Goal: Information Seeking & Learning: Learn about a topic

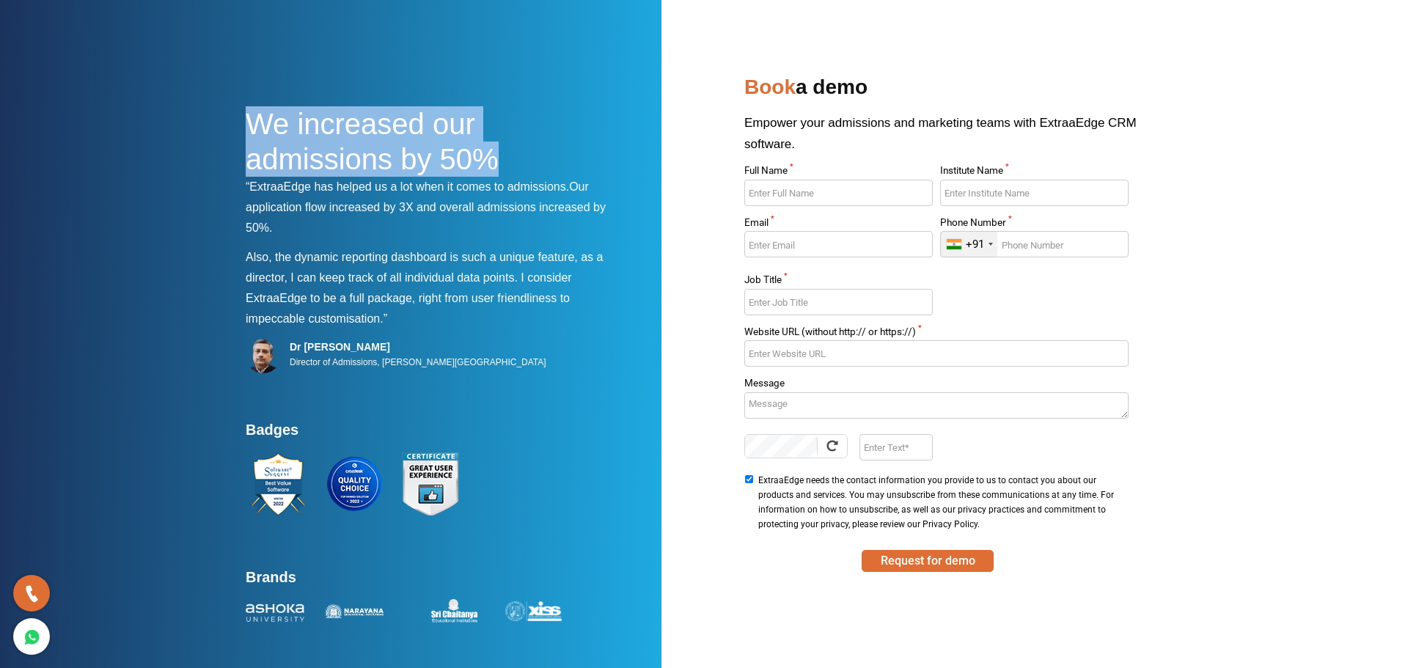
drag, startPoint x: 206, startPoint y: 100, endPoint x: 505, endPoint y: 158, distance: 304.8
click at [505, 158] on section "We increased our admissions by 50% “ExtraaEdge has helped us a lot when it come…" at bounding box center [704, 334] width 1408 height 668
click at [507, 158] on h1 "We increased our admissions by 50%" at bounding box center [433, 141] width 374 height 70
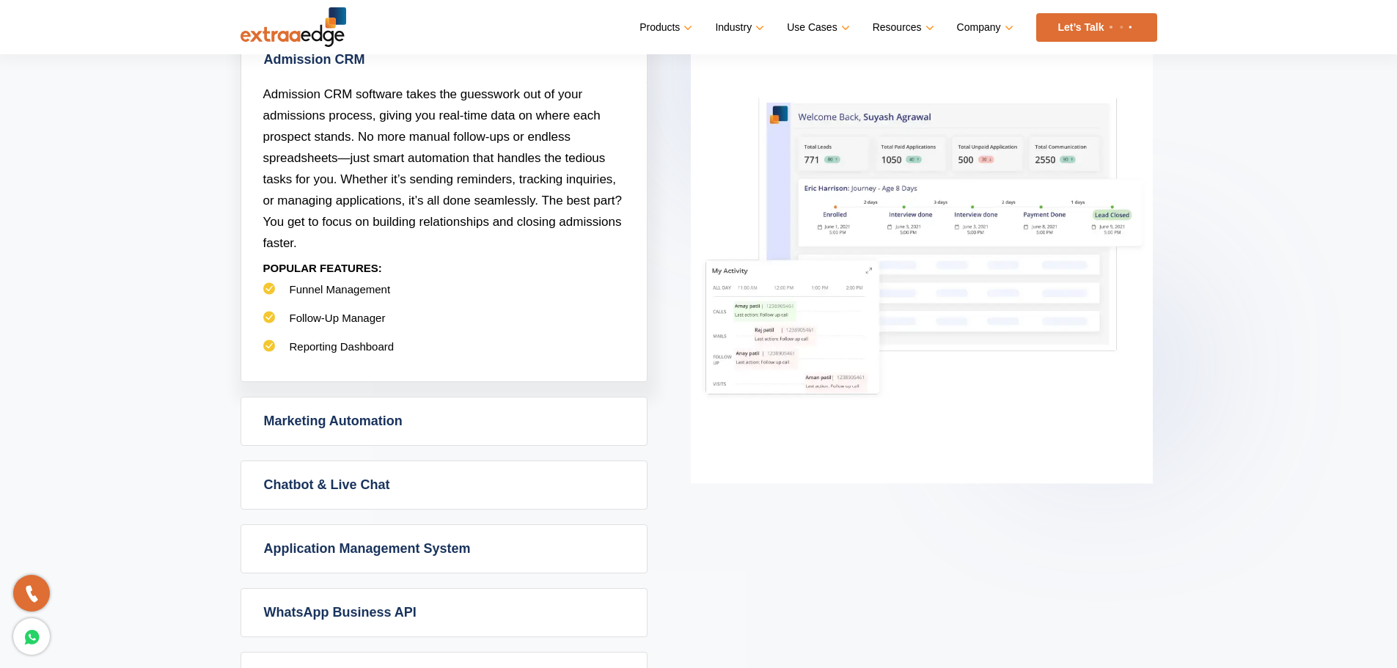
scroll to position [953, 0]
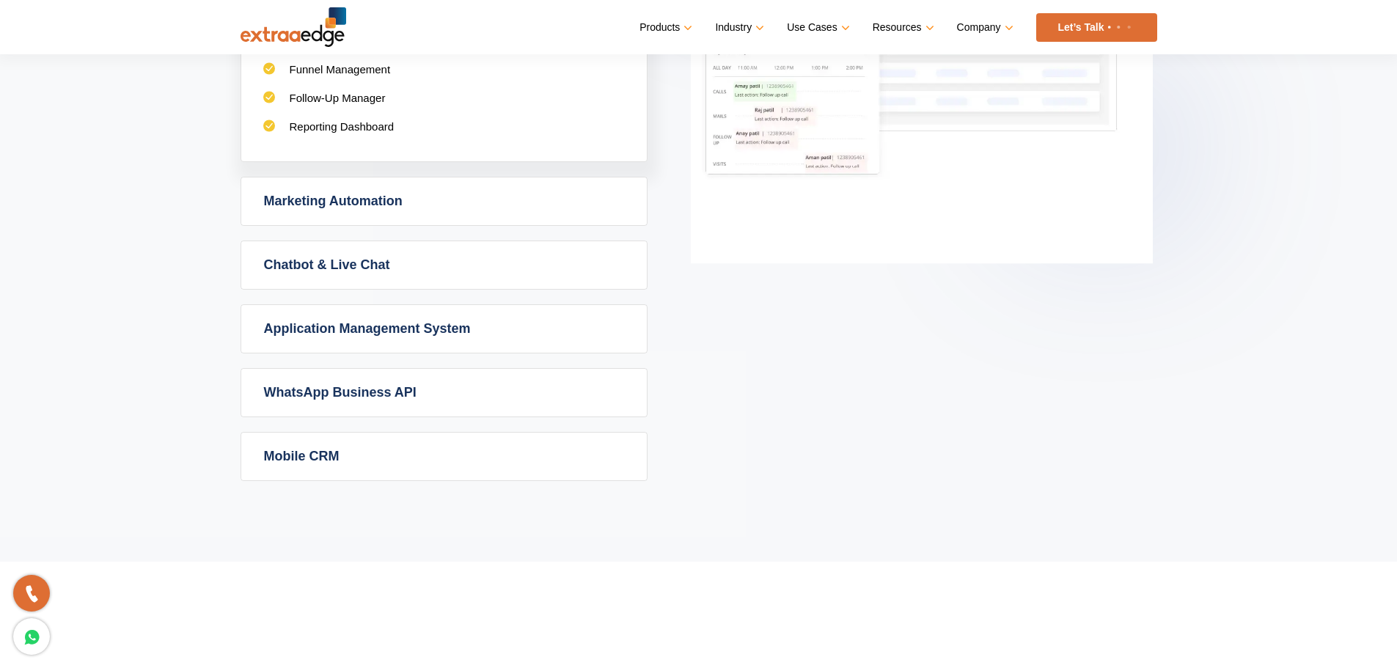
click at [406, 333] on link "Application Management System" at bounding box center [444, 329] width 406 height 48
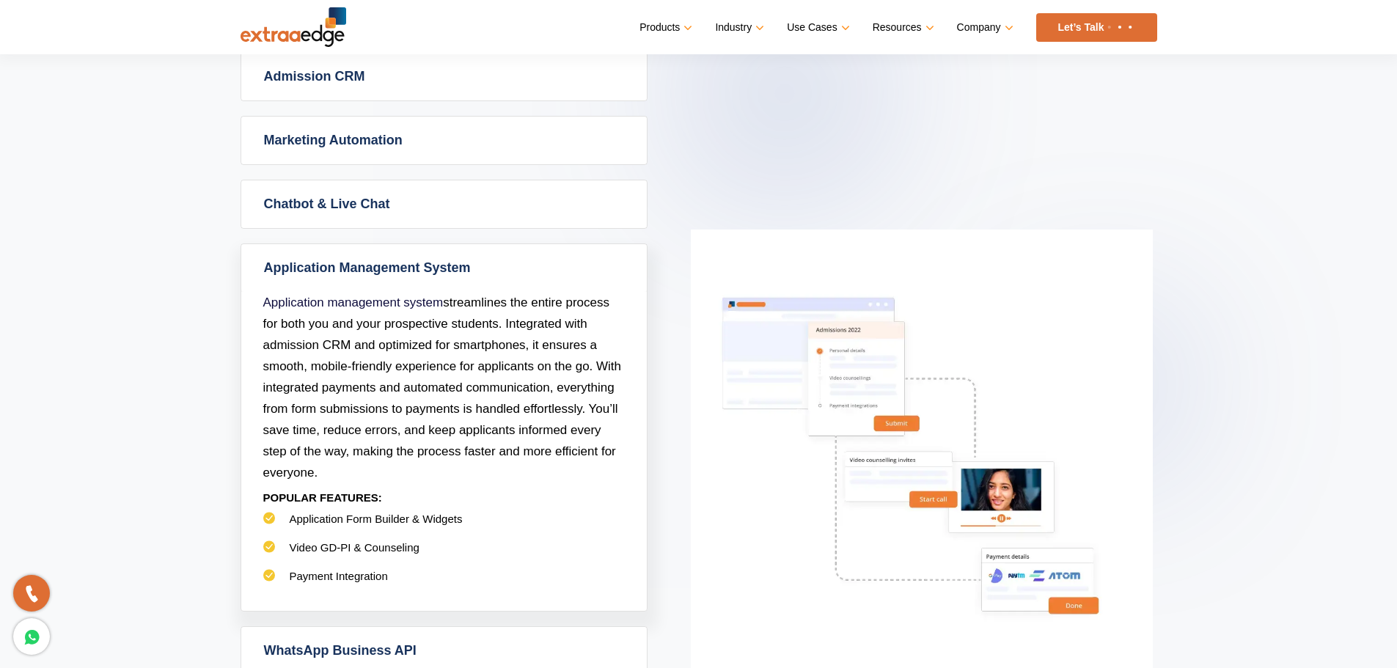
scroll to position [660, 0]
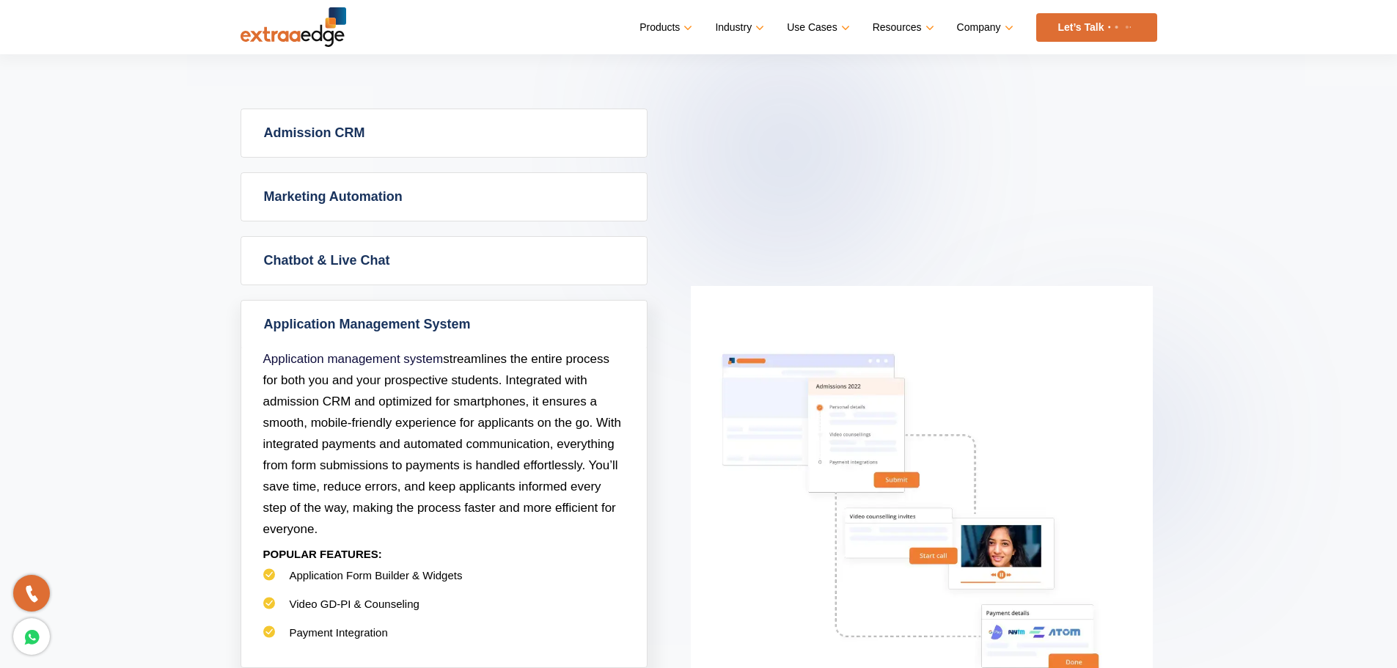
click at [406, 334] on link "Application Management System" at bounding box center [444, 325] width 406 height 48
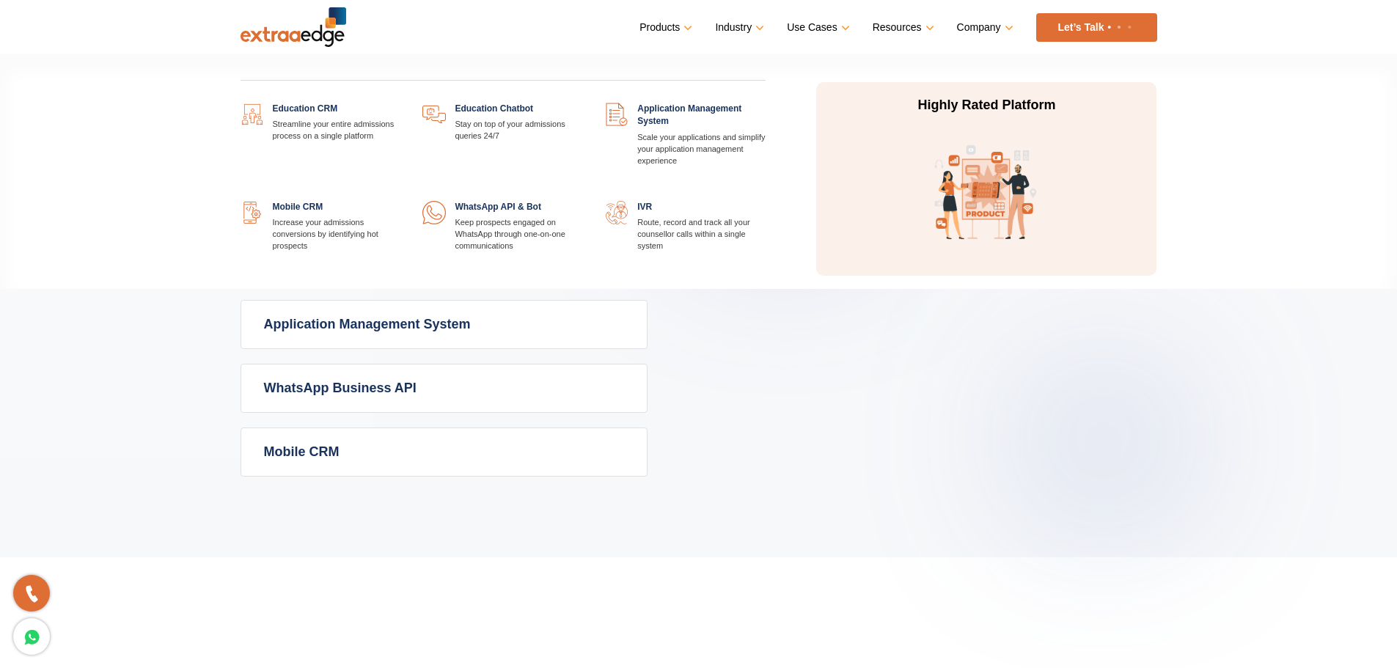
click at [678, 21] on link "Products" at bounding box center [665, 27] width 50 height 21
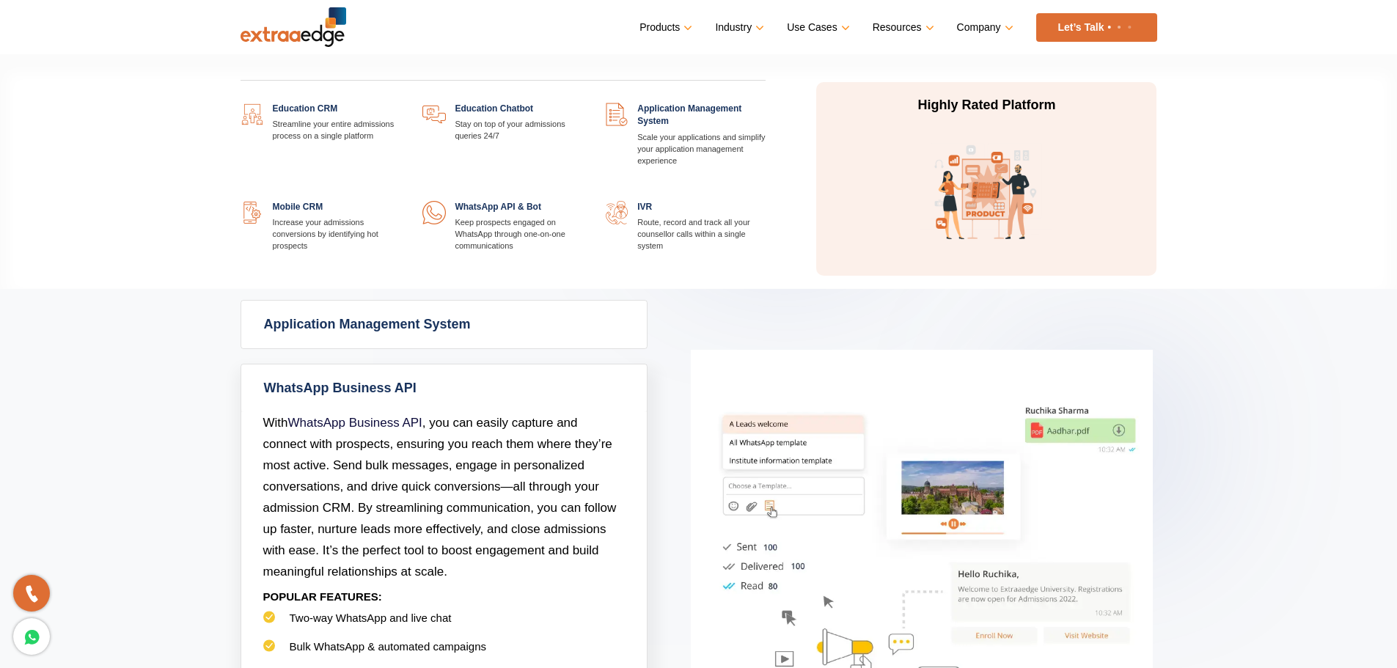
click at [766, 103] on link at bounding box center [766, 103] width 0 height 0
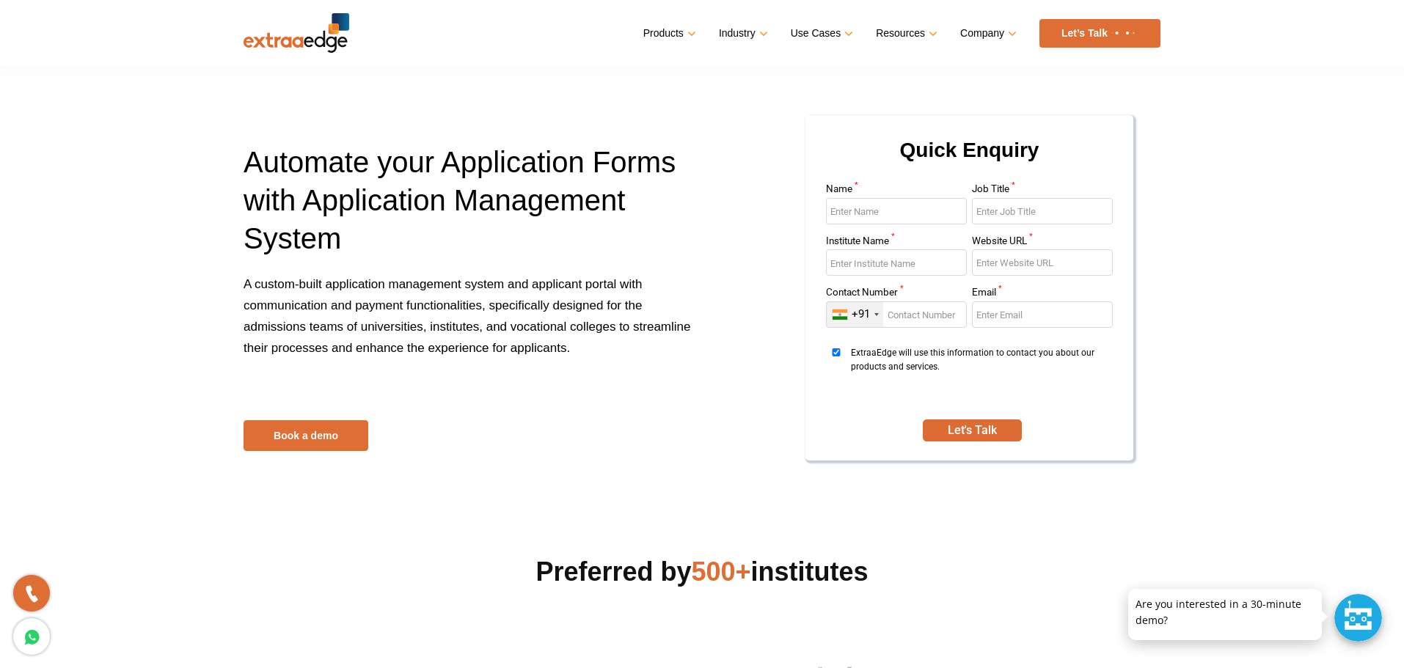
click at [504, 39] on div "Products Education CRM Streamline your entire admissions process on a single pl…" at bounding box center [754, 33] width 811 height 29
click at [560, 35] on div "Products Education CRM Streamline your entire admissions process on a single pl…" at bounding box center [754, 33] width 811 height 29
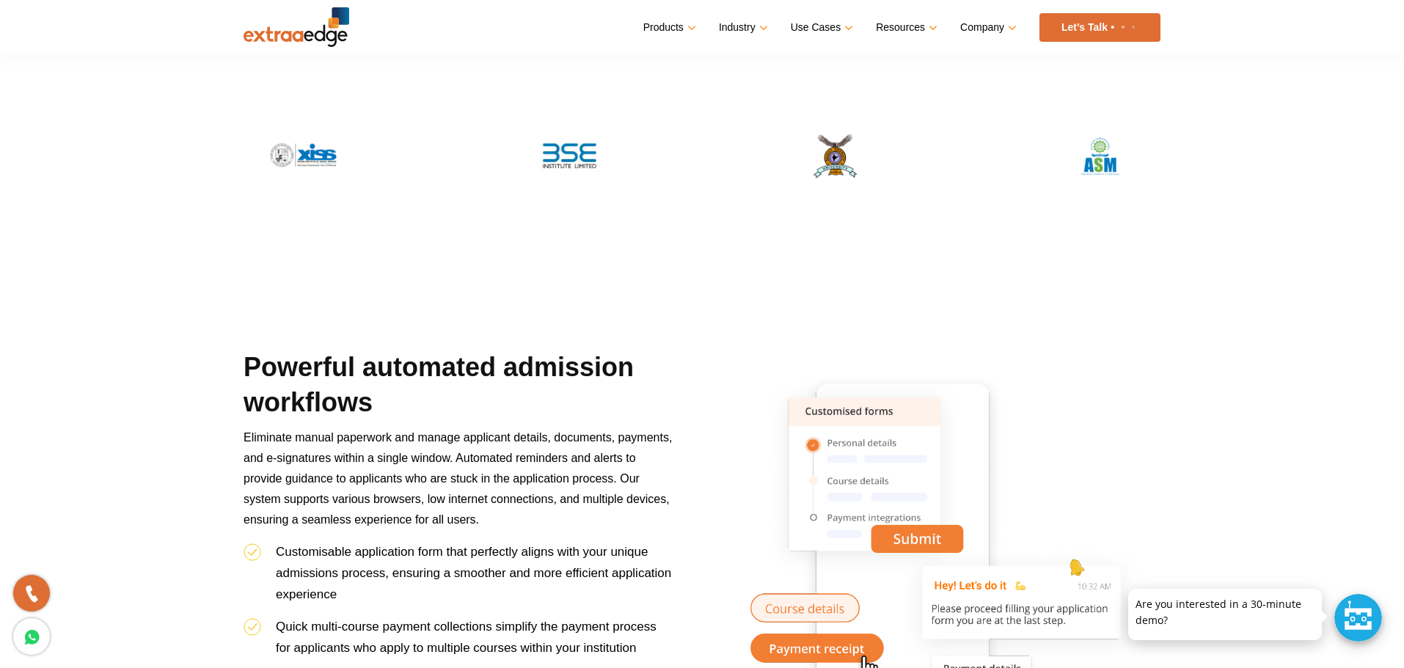
scroll to position [293, 0]
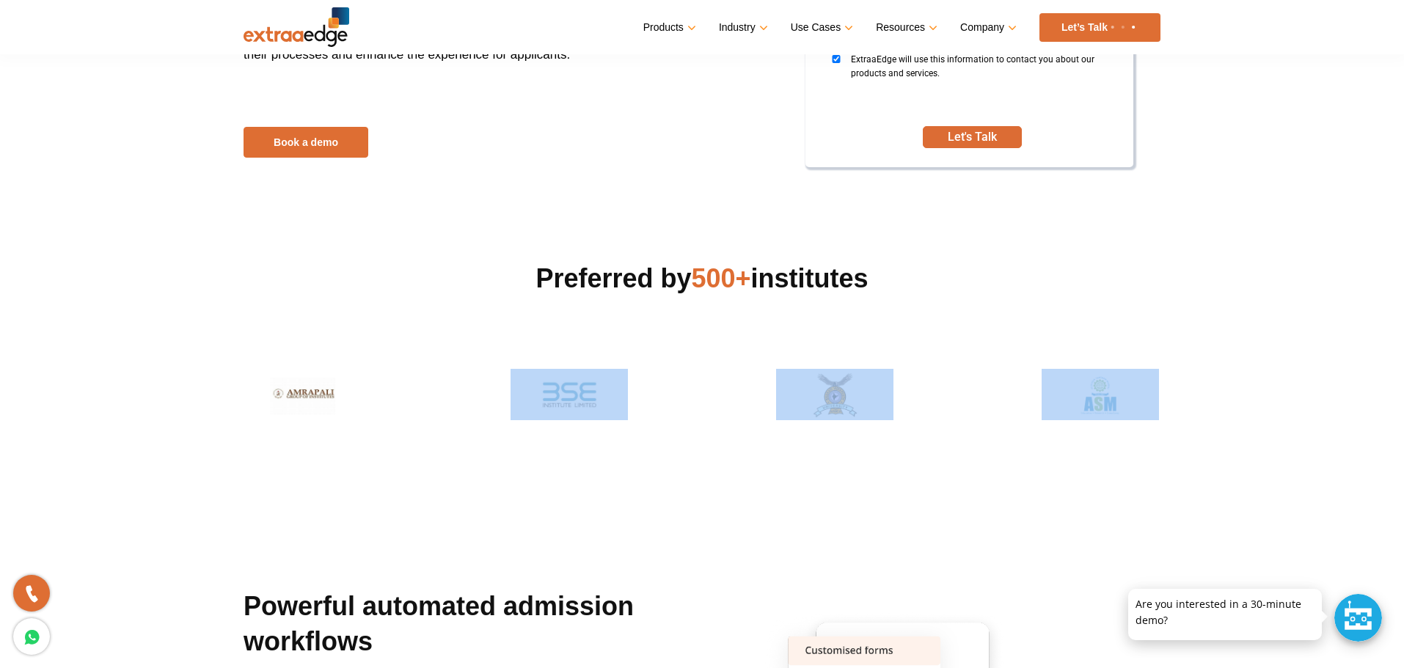
drag, startPoint x: 249, startPoint y: 379, endPoint x: 1006, endPoint y: 422, distance: 758.8
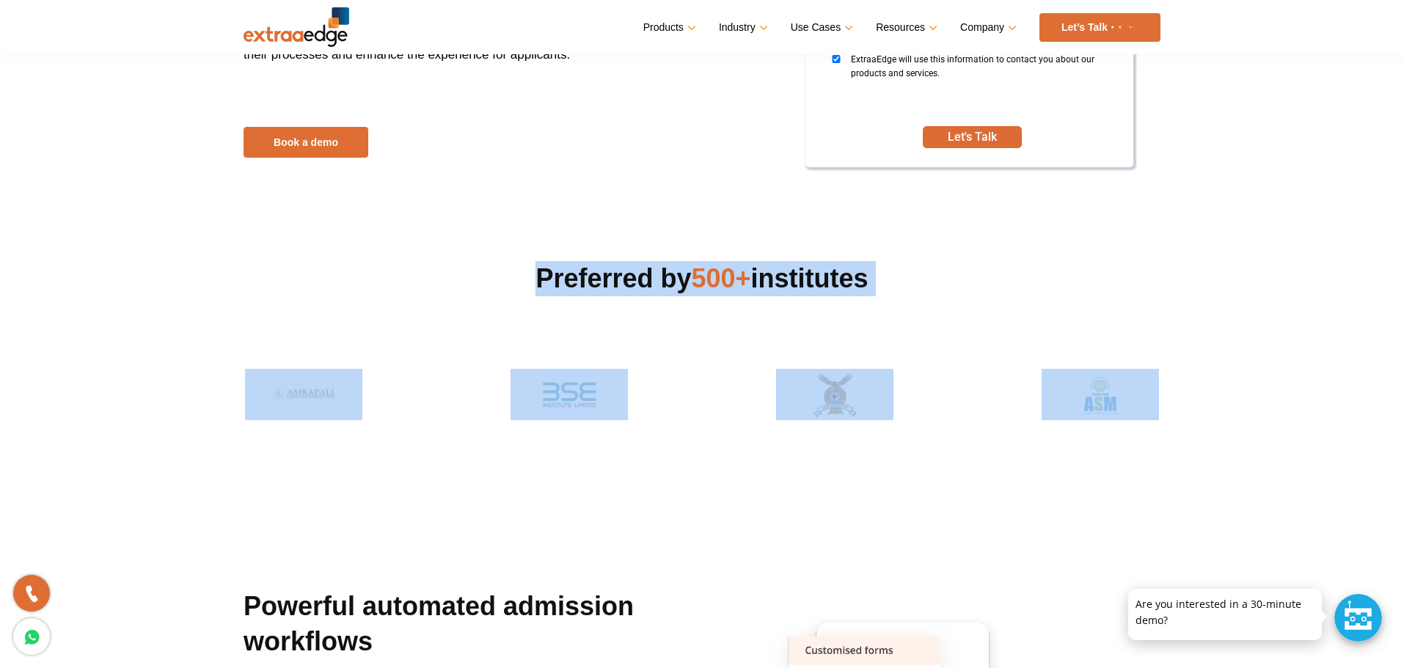
drag, startPoint x: 453, startPoint y: 285, endPoint x: 1025, endPoint y: 356, distance: 575.8
click at [1025, 356] on div "Preferred by 500+ institutes" at bounding box center [701, 341] width 917 height 160
click at [943, 332] on p at bounding box center [701, 333] width 917 height 15
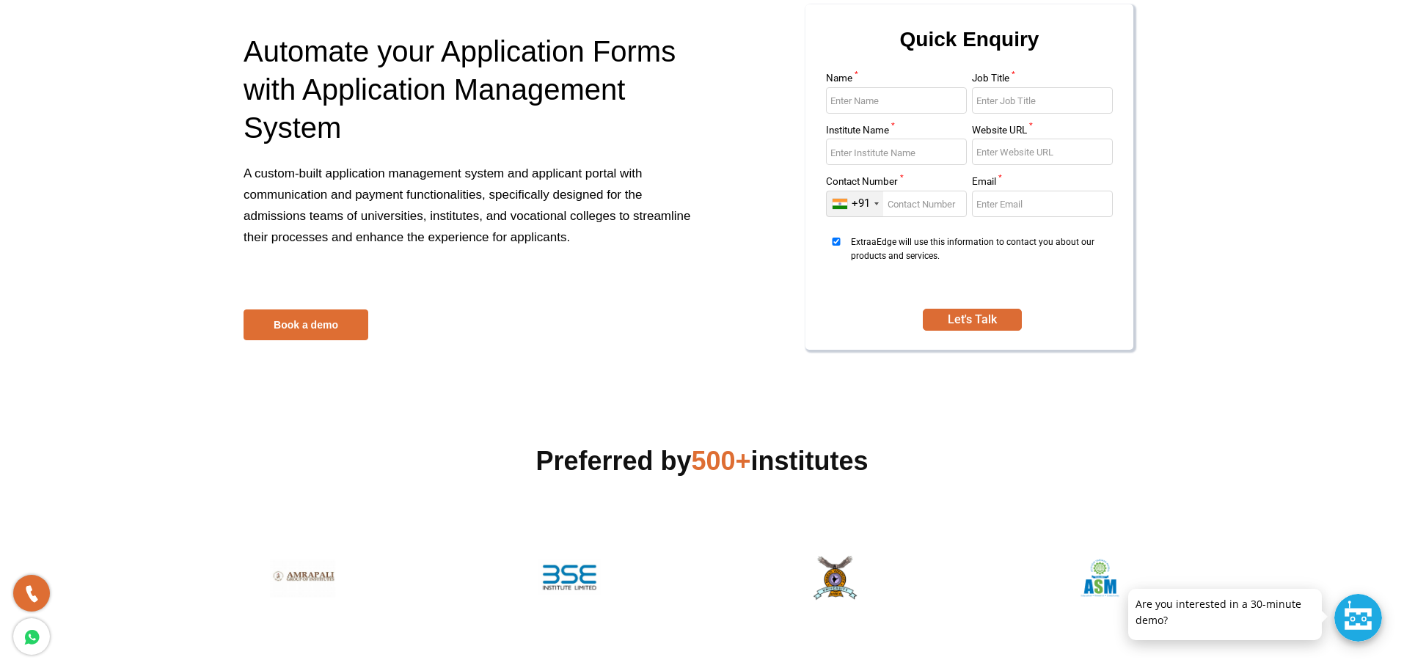
scroll to position [0, 0]
